Goal: Information Seeking & Learning: Learn about a topic

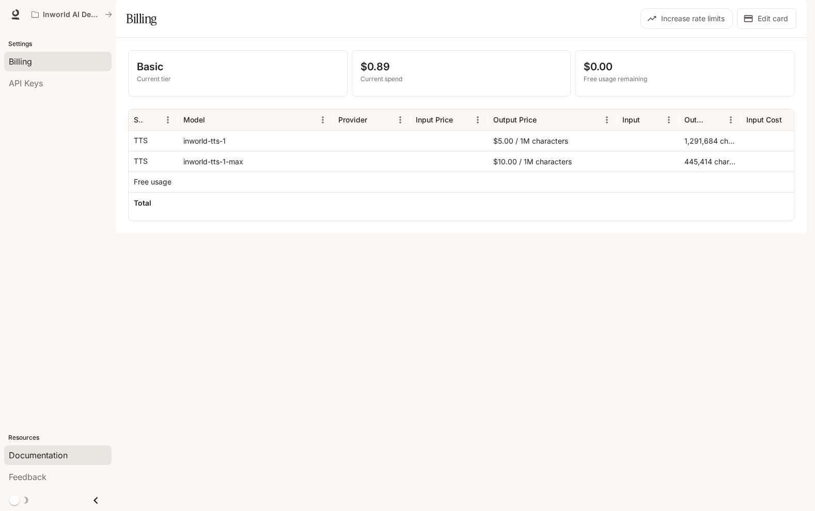
click at [62, 457] on span "Documentation" at bounding box center [38, 455] width 59 height 12
click at [414, 233] on div "Basic Current tier $0.89 Current spend $0.00 Free usage remaining Service Model…" at bounding box center [461, 136] width 691 height 196
